Goal: Transaction & Acquisition: Purchase product/service

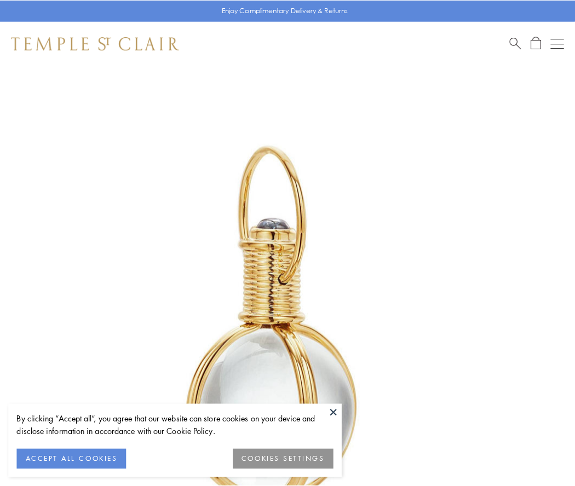
scroll to position [286, 0]
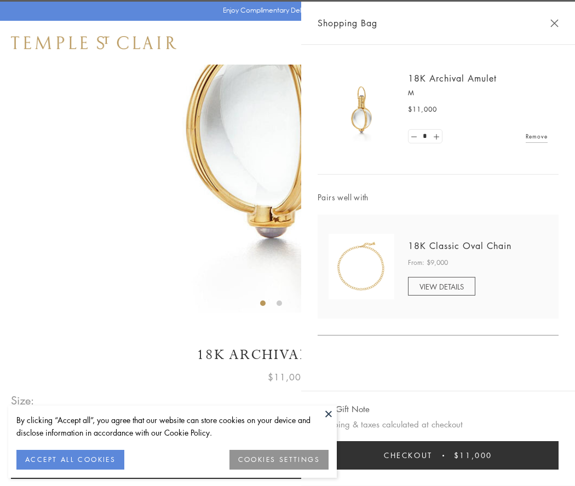
click at [438, 456] on button "Checkout $11,000" at bounding box center [438, 455] width 241 height 28
